Goal: Transaction & Acquisition: Purchase product/service

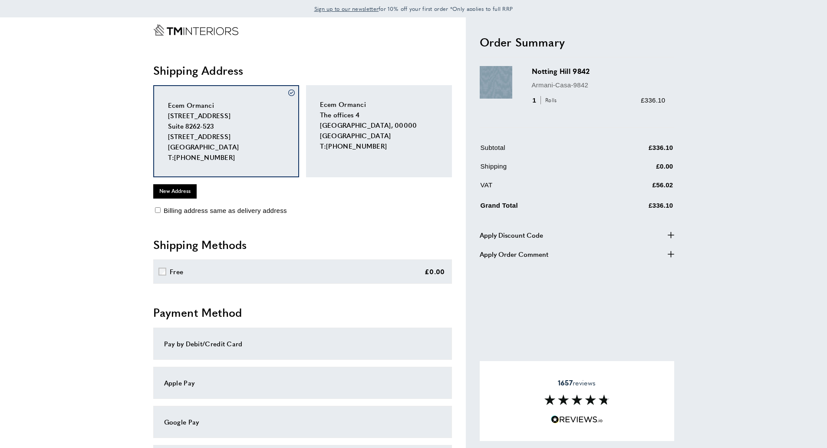
click at [532, 232] on span "Apply Discount Code" at bounding box center [511, 235] width 63 height 10
click at [523, 260] on input "text" at bounding box center [553, 257] width 138 height 21
paste input "**********"
type input "**********"
click at [656, 254] on button "Processing... Apply" at bounding box center [647, 257] width 45 height 21
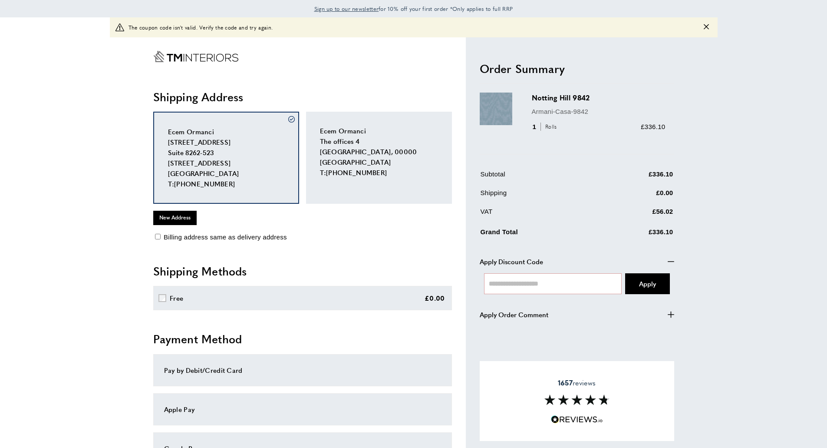
click at [705, 28] on icon "Close message" at bounding box center [706, 26] width 5 height 5
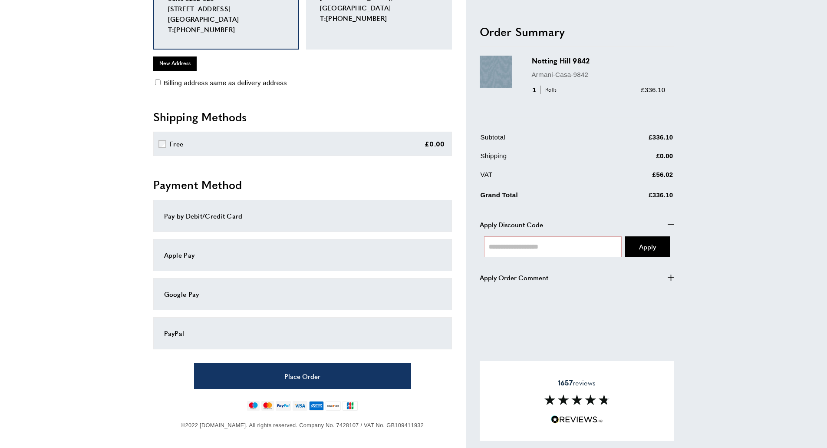
scroll to position [131, 0]
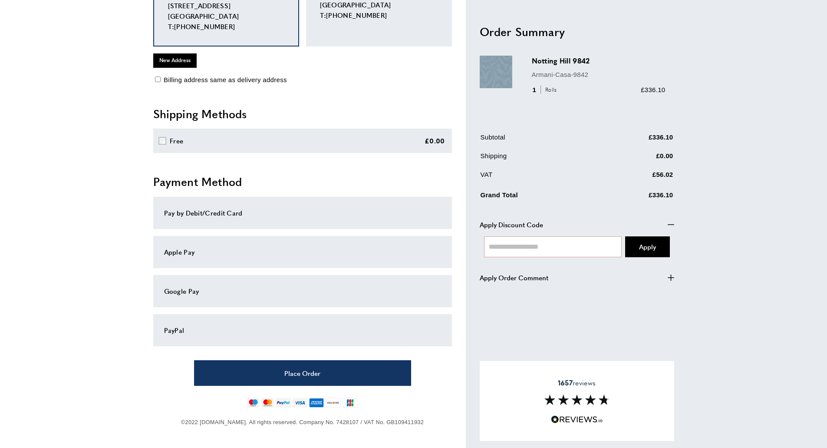
click at [262, 217] on div "Pay by Debit/Credit Card" at bounding box center [302, 213] width 277 height 10
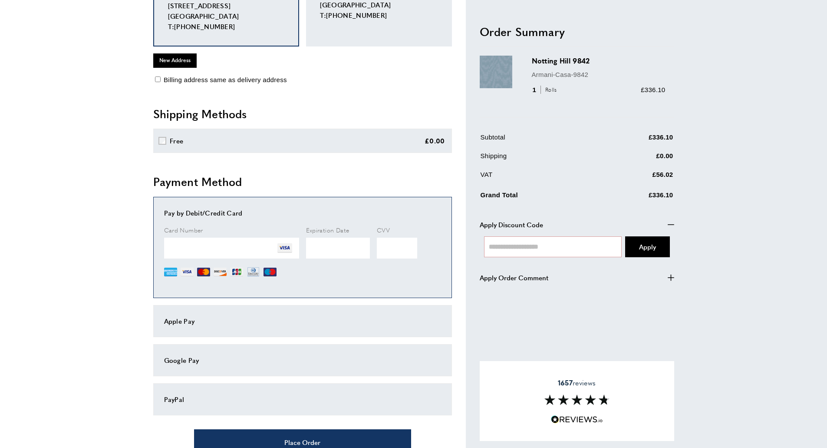
click at [72, 216] on main "Checkout View Summary summary-trigger £336.10 warning Certain items cannot be d…" at bounding box center [413, 202] width 827 height 630
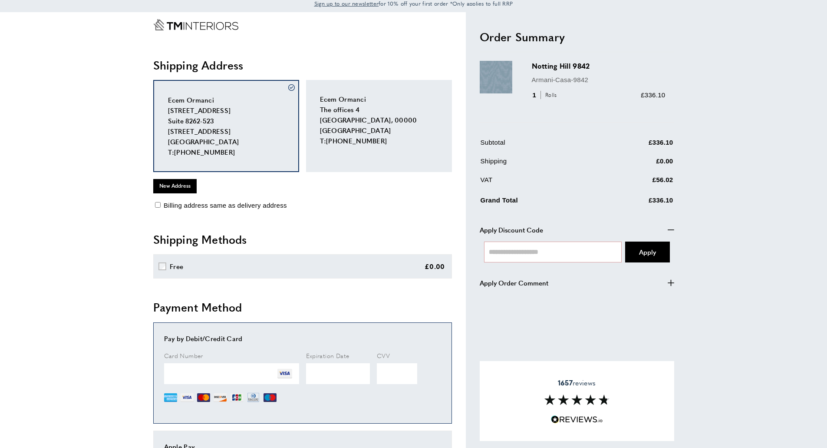
scroll to position [0, 0]
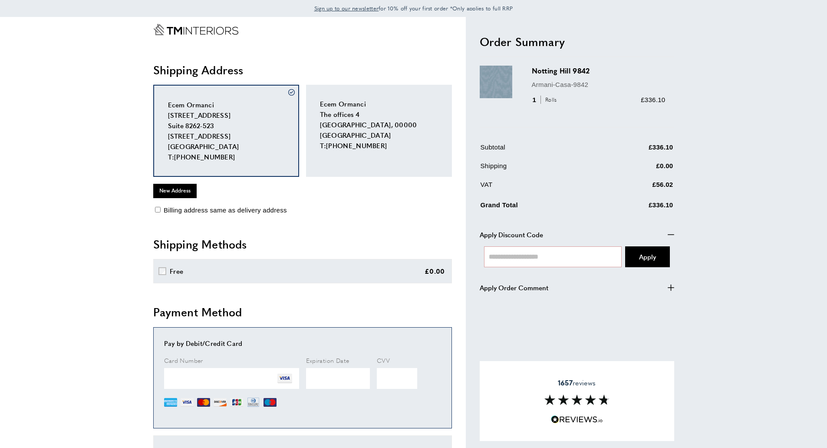
click at [213, 210] on span "Billing address same as delivery address" at bounding box center [225, 209] width 123 height 7
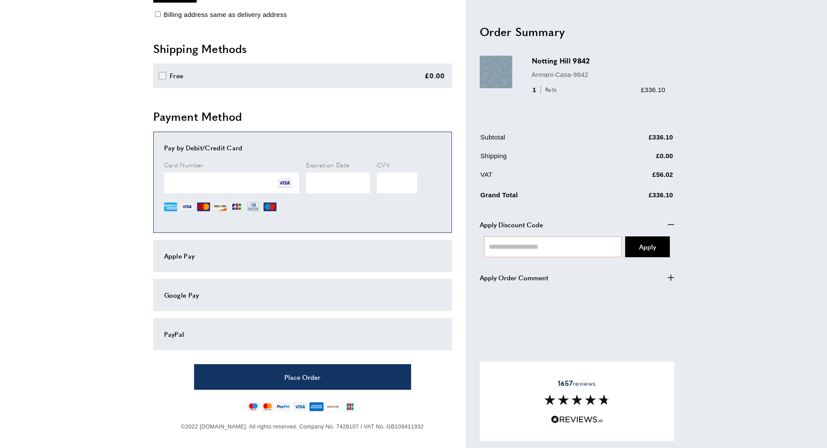
scroll to position [350, 0]
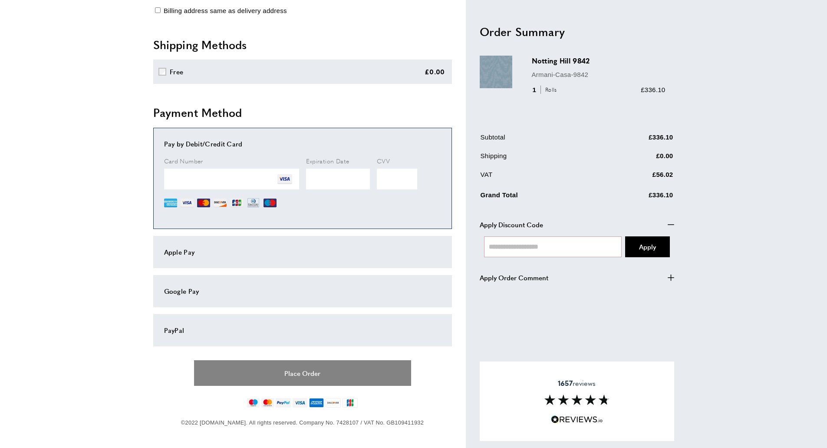
click at [330, 372] on button "Place Order" at bounding box center [302, 373] width 217 height 26
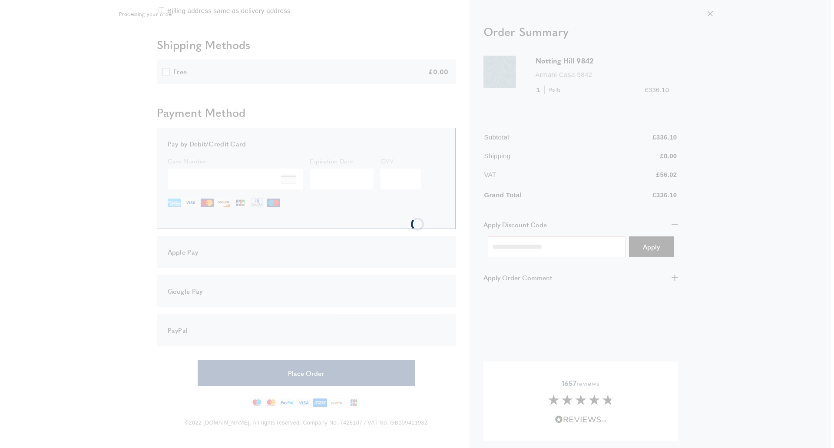
scroll to position [0, 0]
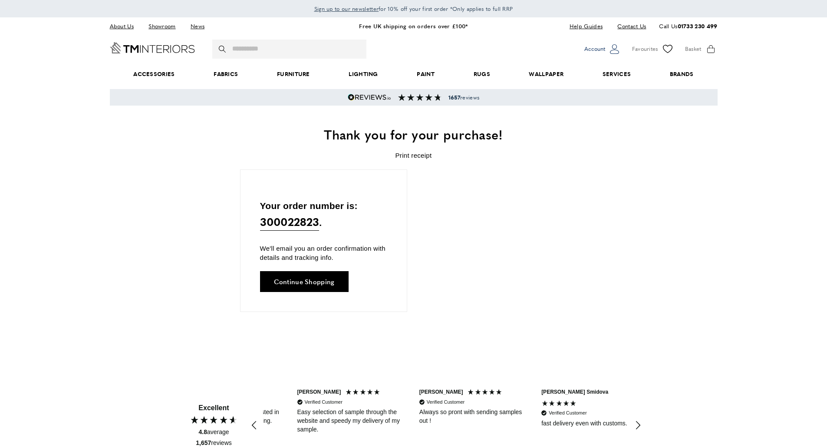
scroll to position [0, 733]
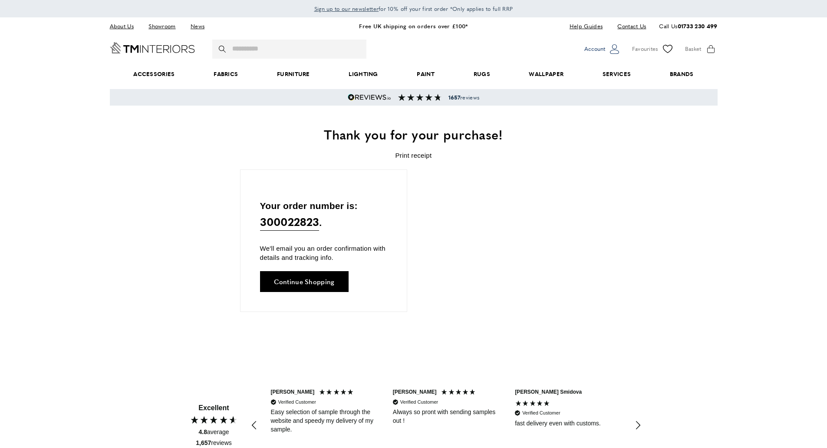
click at [591, 49] on span "Account" at bounding box center [594, 48] width 21 height 9
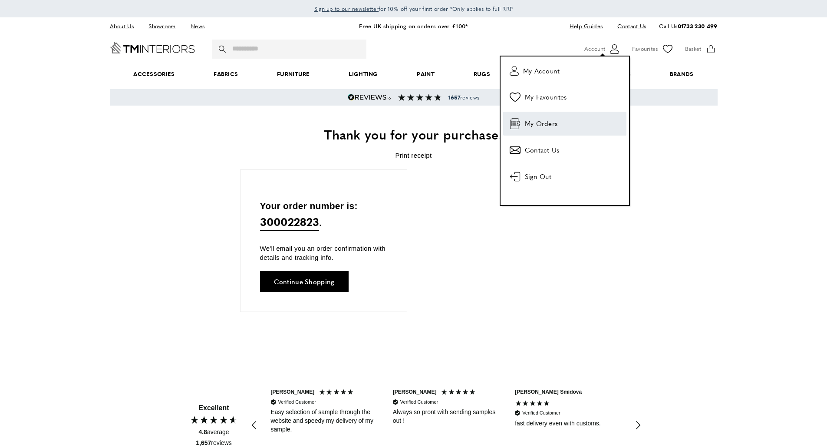
click at [555, 124] on span "My Orders" at bounding box center [541, 123] width 33 height 10
